Goal: Transaction & Acquisition: Purchase product/service

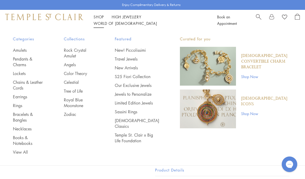
click at [19, 61] on link "Pendants & Charms" at bounding box center [28, 61] width 30 height 11
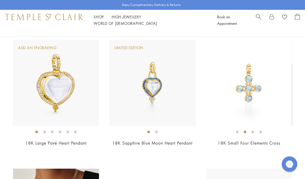
scroll to position [1098, 0]
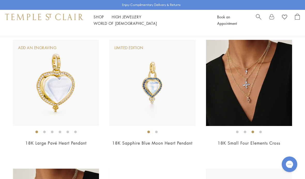
click at [259, 140] on link "18K Small Four Elements Cross" at bounding box center [249, 143] width 63 height 6
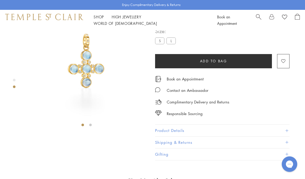
scroll to position [31, 0]
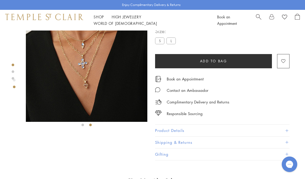
click at [158, 43] on label "S" at bounding box center [159, 41] width 9 height 6
click at [211, 62] on span "Add to bag" at bounding box center [213, 61] width 27 height 6
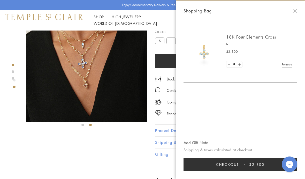
click at [215, 163] on button "Checkout $2,800" at bounding box center [241, 164] width 114 height 13
